Goal: Task Accomplishment & Management: Complete application form

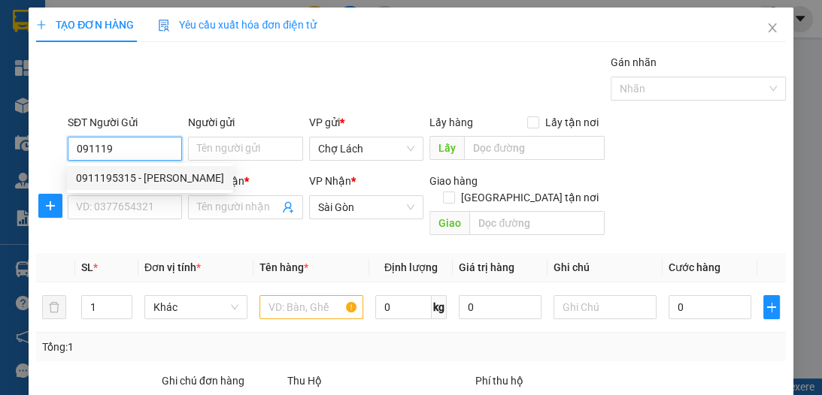
click at [133, 175] on div "0911195315 - [PERSON_NAME]" at bounding box center [150, 178] width 148 height 17
type input "0911195315"
type input "[PERSON_NAME]"
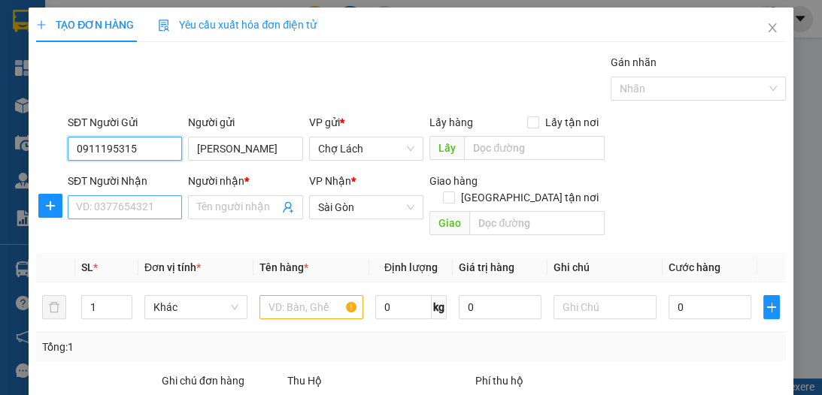
type input "0911195315"
click at [126, 207] on input "SĐT Người Nhận" at bounding box center [125, 207] width 114 height 24
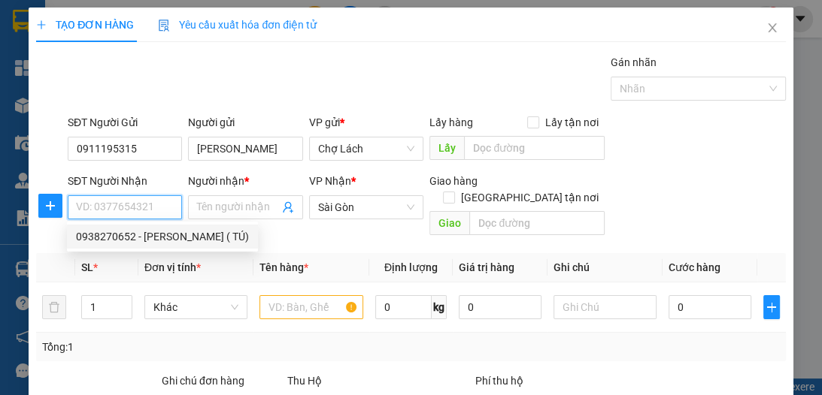
click at [135, 238] on div "0938270652 - [PERSON_NAME] ( TÚ)" at bounding box center [162, 237] width 173 height 17
type input "0938270652"
type input "KHANG ( TÚ)"
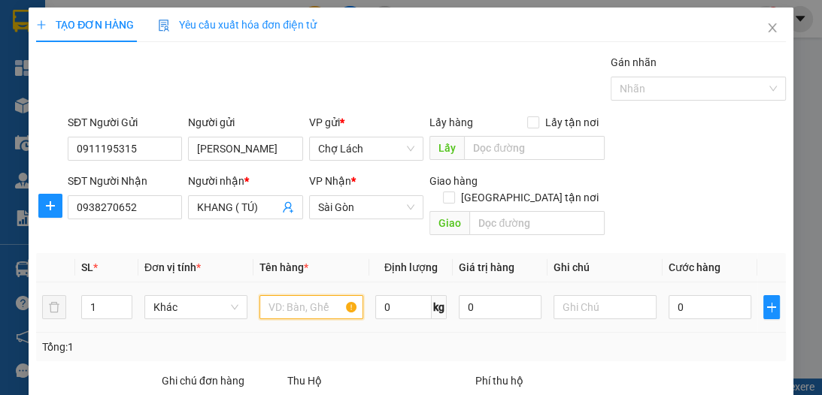
click at [295, 295] on input "text" at bounding box center [310, 307] width 103 height 24
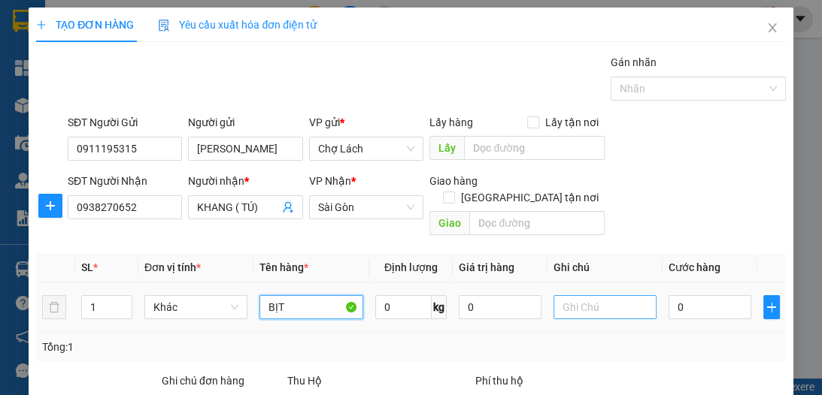
type input "BỊT"
click at [599, 295] on input "text" at bounding box center [604, 307] width 103 height 24
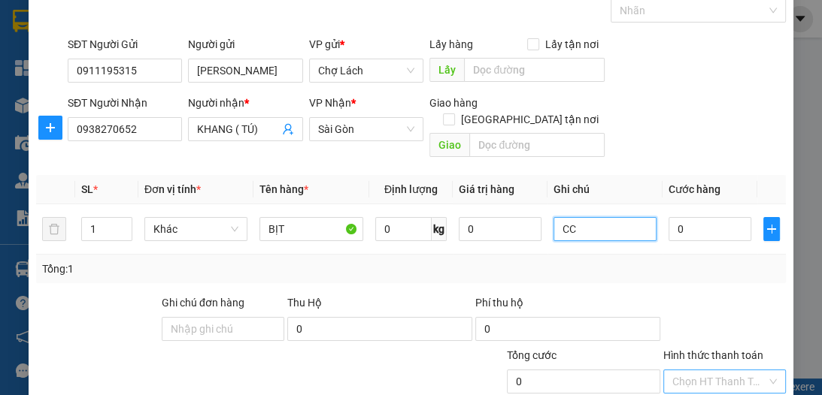
scroll to position [159, 0]
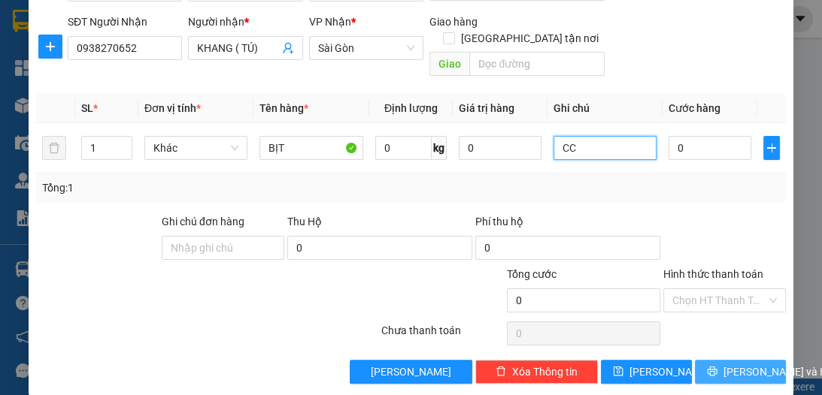
type input "CC"
click at [727, 364] on span "[PERSON_NAME] và In" at bounding box center [775, 372] width 105 height 17
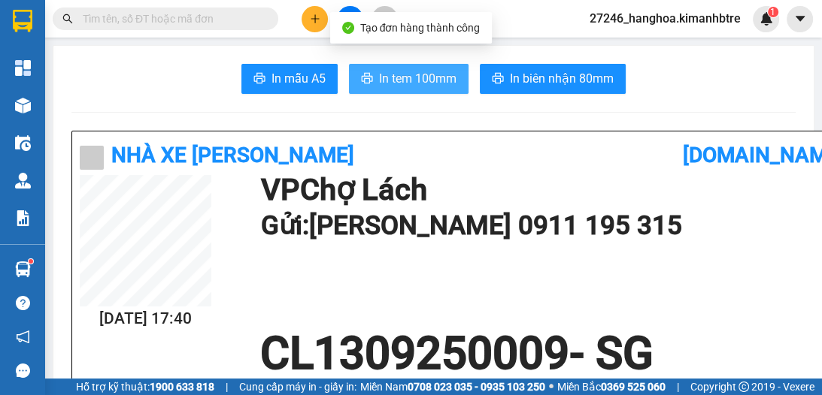
click at [385, 80] on span "In tem 100mm" at bounding box center [417, 78] width 77 height 19
click at [380, 77] on span "In tem 100mm" at bounding box center [417, 78] width 77 height 19
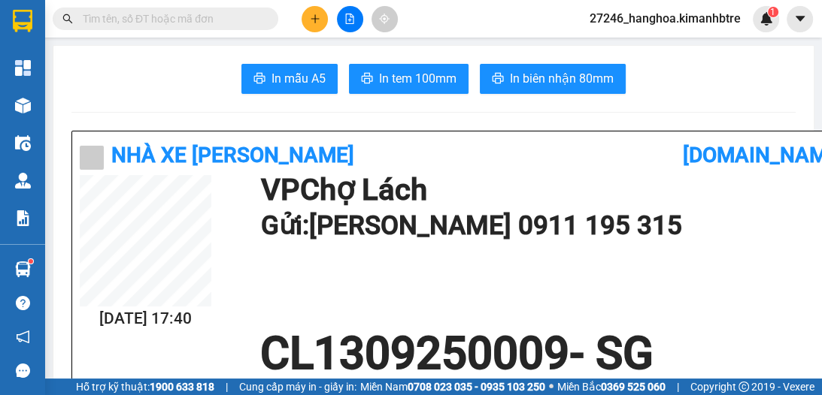
click at [350, 24] on button at bounding box center [350, 19] width 26 height 26
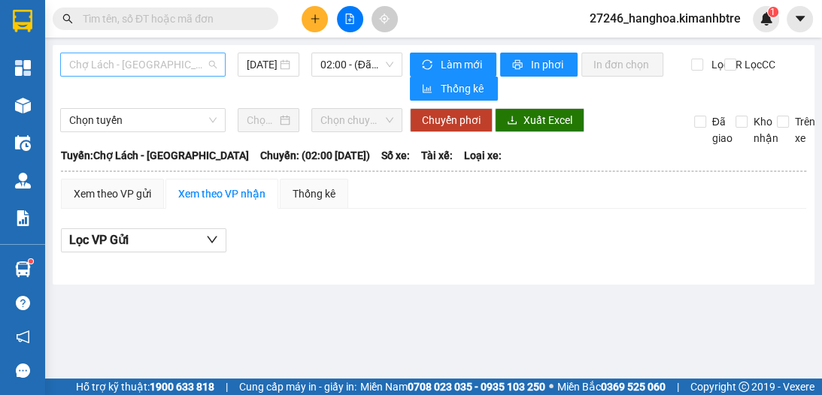
click at [129, 72] on span "Chợ Lách - [GEOGRAPHIC_DATA]" at bounding box center [142, 64] width 147 height 23
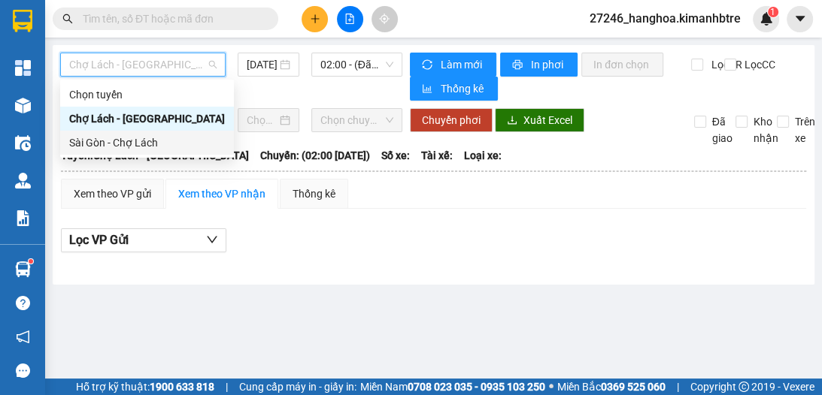
drag, startPoint x: 123, startPoint y: 139, endPoint x: 235, endPoint y: 68, distance: 132.9
click at [123, 138] on div "Sài Gòn - Chợ Lách" at bounding box center [147, 143] width 156 height 17
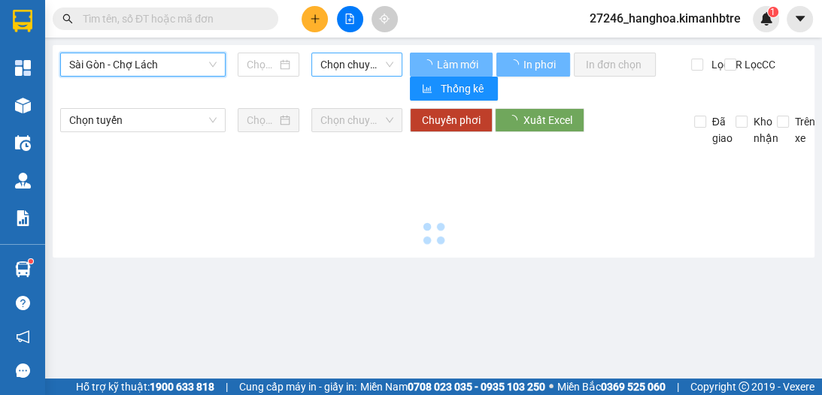
type input "[DATE]"
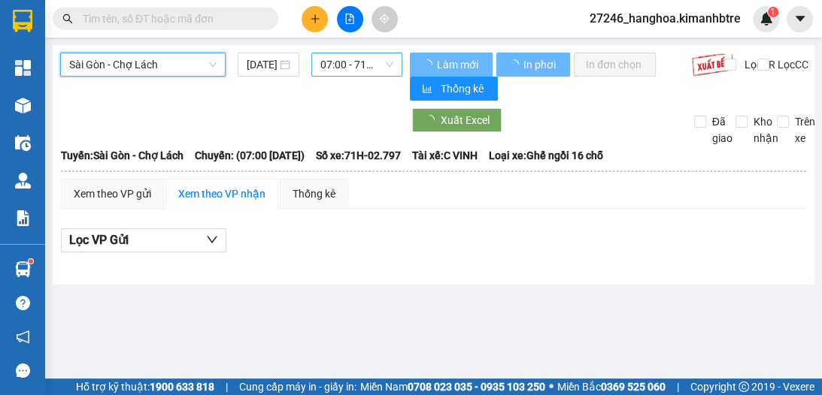
click at [343, 55] on span "07:00 - 71H-02.797" at bounding box center [356, 64] width 73 height 23
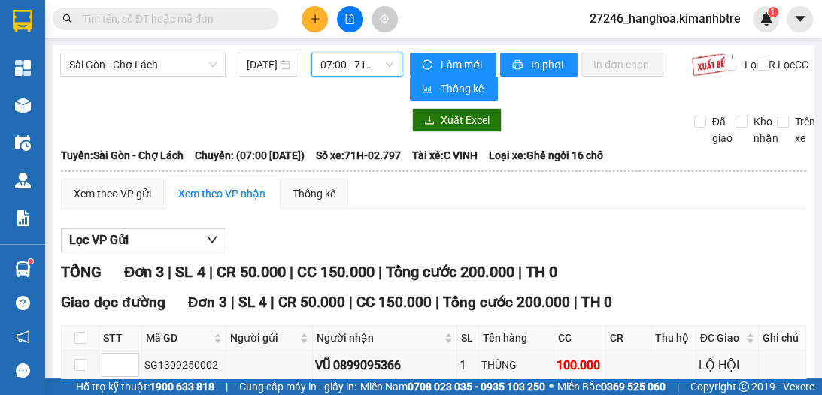
click at [343, 63] on span "07:00 - 71H-02.797" at bounding box center [356, 64] width 73 height 23
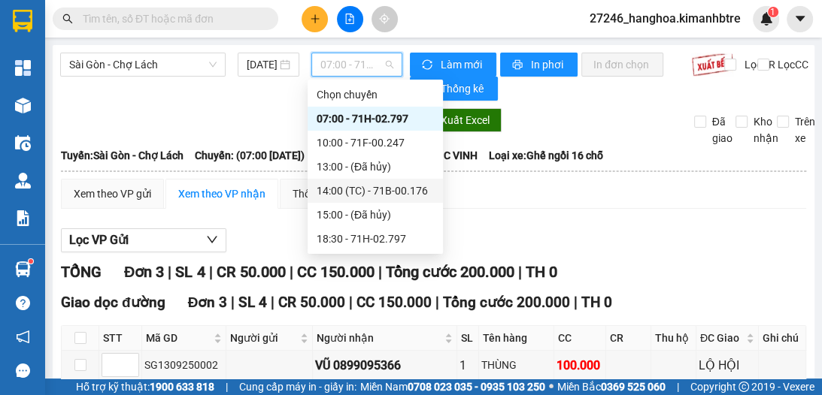
click at [365, 192] on div "14:00 (TC) - 71B-00.176" at bounding box center [375, 191] width 117 height 17
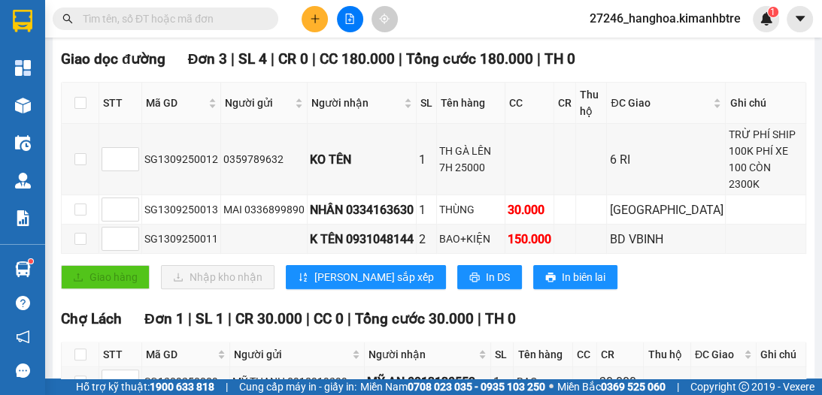
scroll to position [200, 0]
